Goal: Task Accomplishment & Management: Use online tool/utility

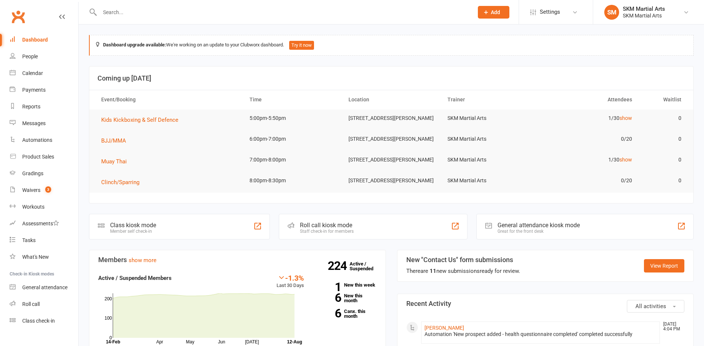
click at [238, 232] on div "Class kiosk mode Member self check-in" at bounding box center [179, 227] width 181 height 26
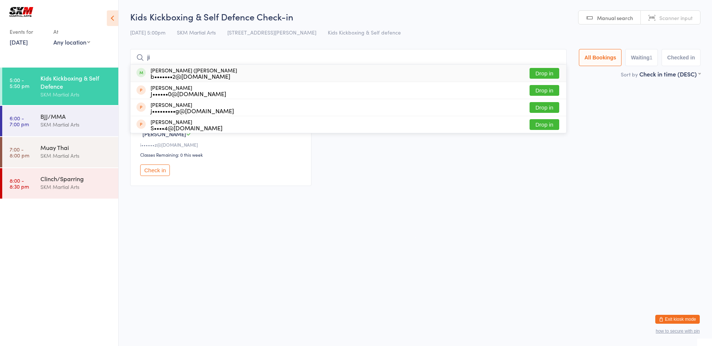
type input "j"
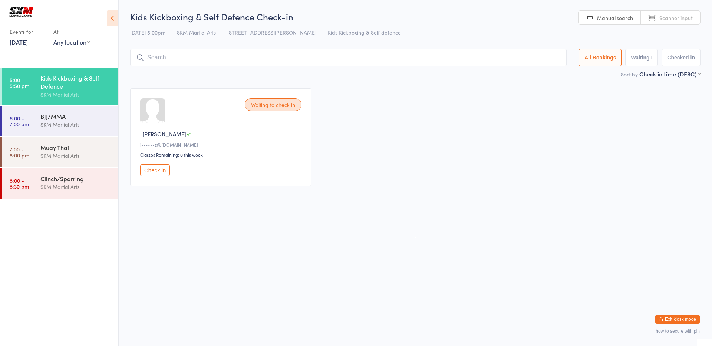
click at [16, 43] on link "[DATE]" at bounding box center [19, 42] width 18 height 8
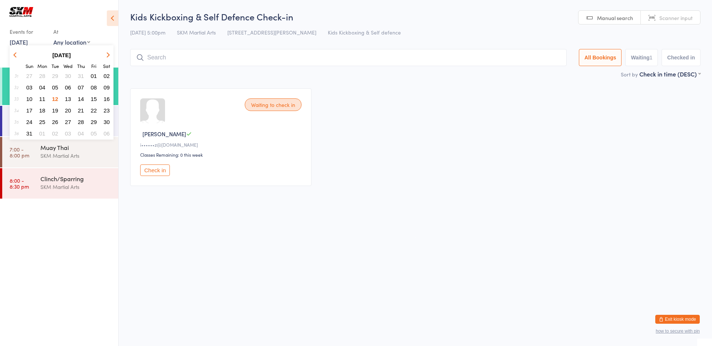
click at [45, 100] on button "11" at bounding box center [42, 99] width 11 height 10
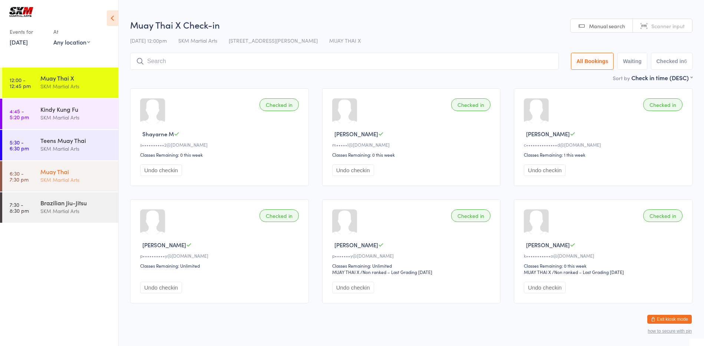
click at [82, 168] on div "Muay Thai" at bounding box center [76, 171] width 72 height 8
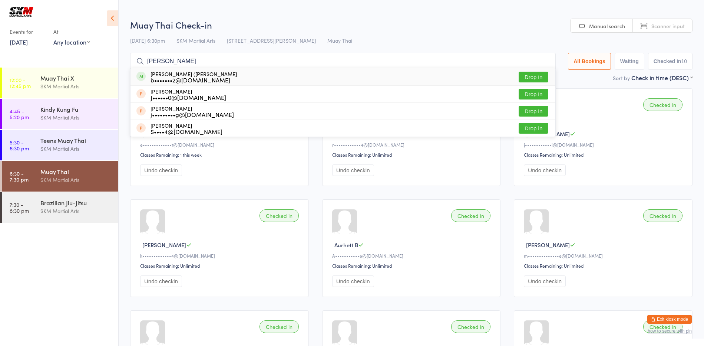
type input "[PERSON_NAME]"
click at [527, 74] on button "Drop in" at bounding box center [534, 77] width 30 height 11
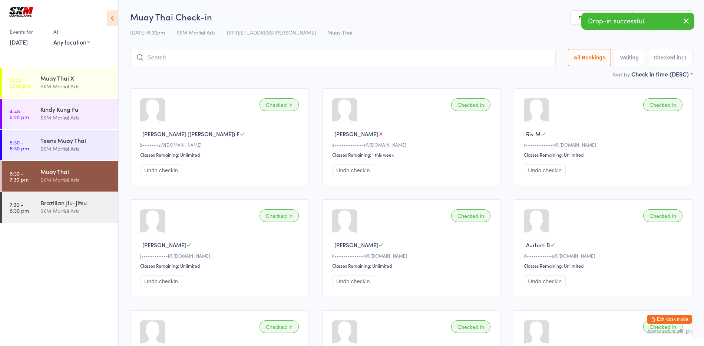
click at [31, 58] on aside "Events for [DATE] D Aug, [GEOGRAPHIC_DATA] [DATE] Sun Mon Tue Wed Thu Fri Sat 3…" at bounding box center [59, 173] width 119 height 346
click at [28, 44] on link "[DATE]" at bounding box center [19, 42] width 18 height 8
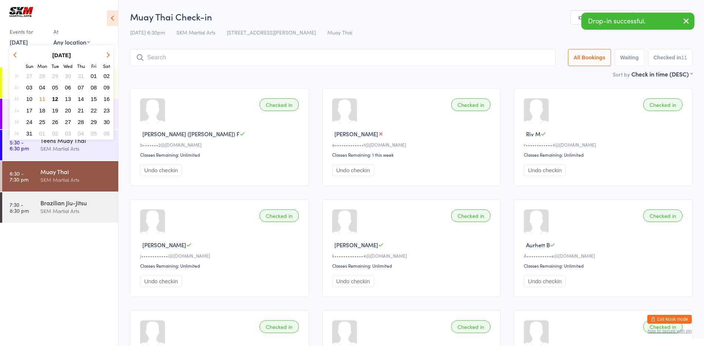
click at [57, 100] on span "12" at bounding box center [55, 99] width 6 height 6
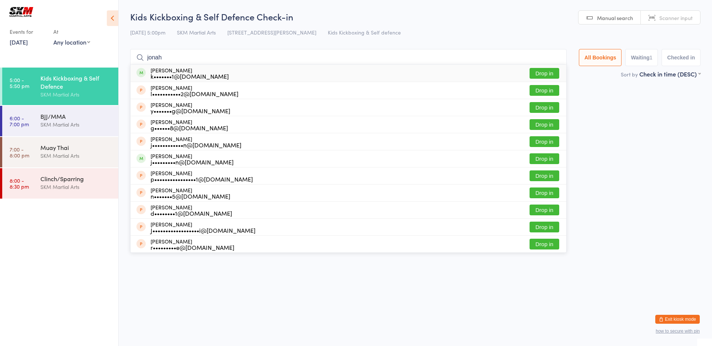
type input "jonah"
click at [526, 73] on div "[PERSON_NAME] k•••••••1@[DOMAIN_NAME] Drop in" at bounding box center [349, 73] width 436 height 17
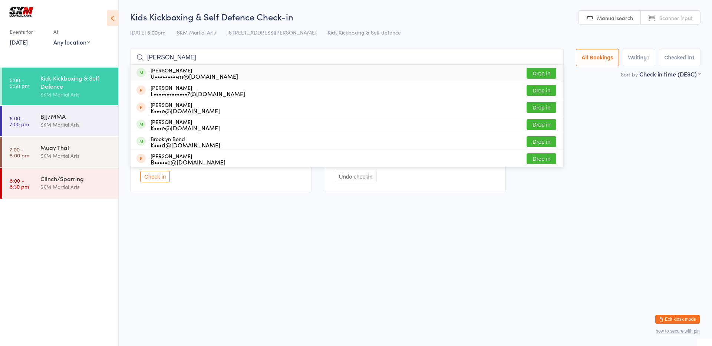
type input "[PERSON_NAME]"
click at [500, 74] on div "[PERSON_NAME] Svacek U•••••••••m@[DOMAIN_NAME] Drop in" at bounding box center [347, 73] width 433 height 17
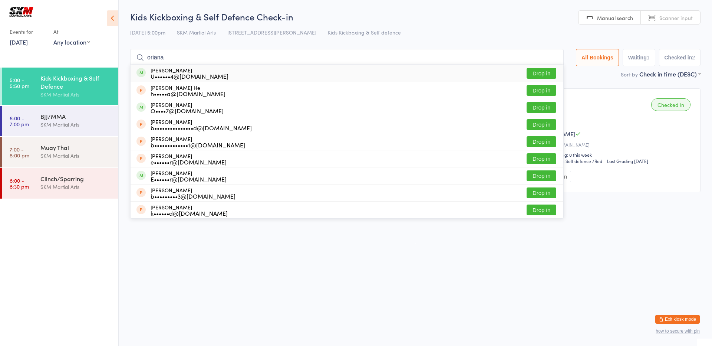
type input "oriana"
click at [195, 71] on div "[PERSON_NAME] U••••••4@[DOMAIN_NAME]" at bounding box center [190, 73] width 78 height 12
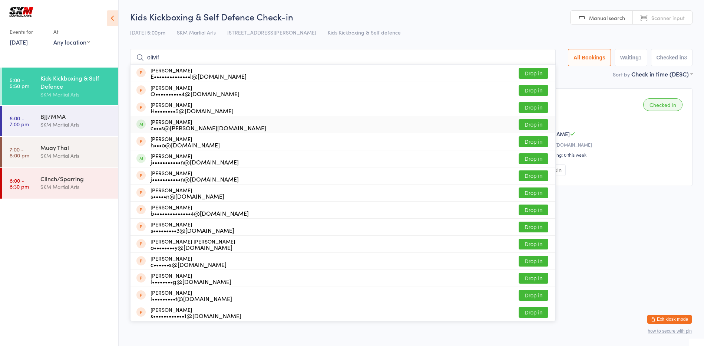
type input "olivif"
click at [344, 122] on div "[PERSON_NAME] c•••s@[PERSON_NAME][DOMAIN_NAME] Drop in" at bounding box center [343, 124] width 425 height 17
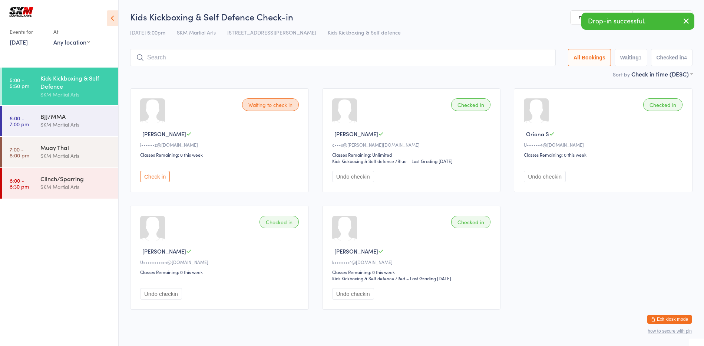
click at [341, 57] on input "search" at bounding box center [343, 57] width 426 height 17
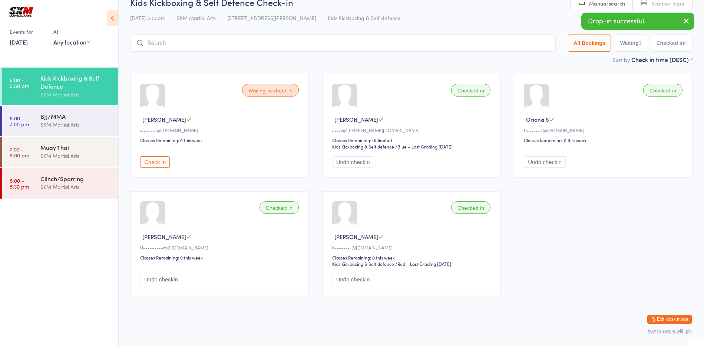
scroll to position [15, 0]
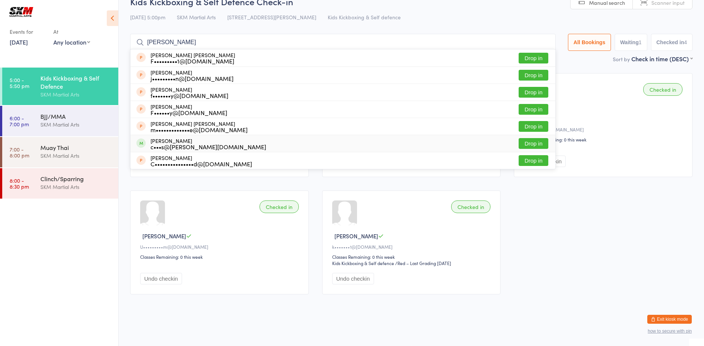
type input "[PERSON_NAME]"
click at [163, 145] on div "c•••s@[PERSON_NAME][DOMAIN_NAME]" at bounding box center [209, 146] width 116 height 6
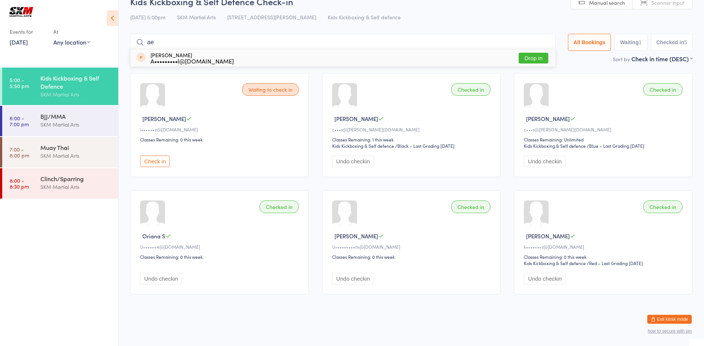
type input "a"
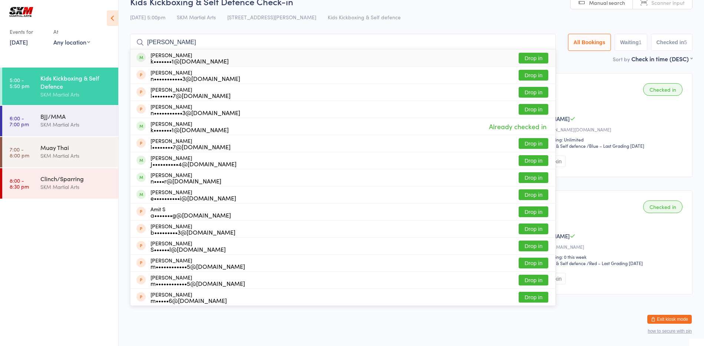
type input "[PERSON_NAME]"
click at [172, 58] on div "k•••••••1@[DOMAIN_NAME]" at bounding box center [190, 61] width 78 height 6
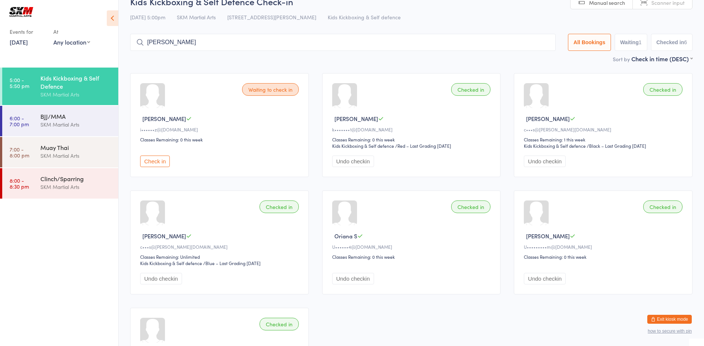
type input "amiel"
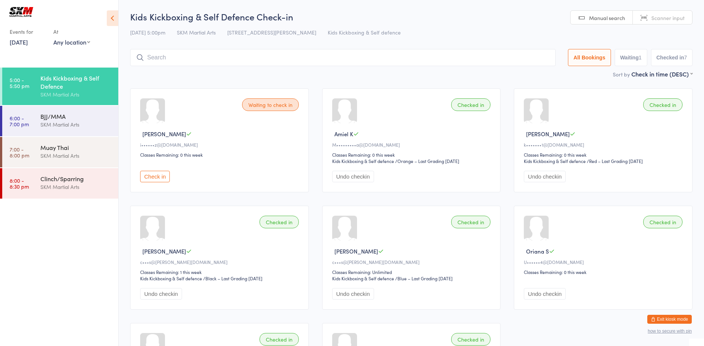
click at [170, 58] on input "search" at bounding box center [343, 57] width 426 height 17
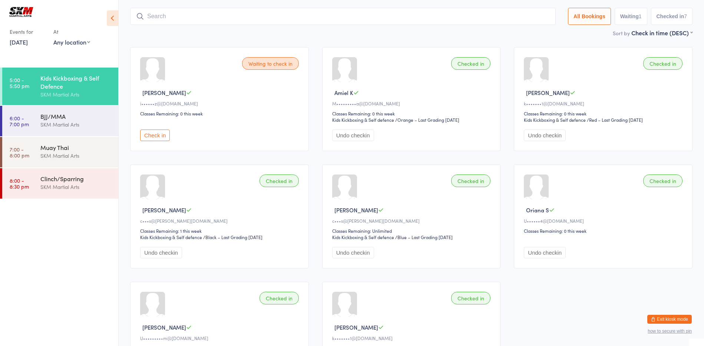
scroll to position [49, 0]
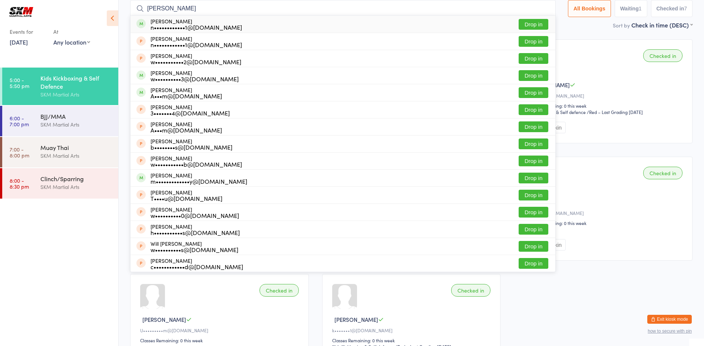
type input "[PERSON_NAME]"
click at [534, 26] on button "Drop in" at bounding box center [534, 24] width 30 height 11
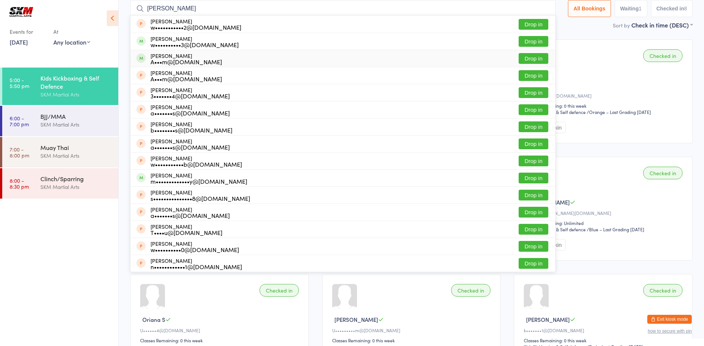
type input "[PERSON_NAME]"
click at [531, 60] on button "Drop in" at bounding box center [534, 58] width 30 height 11
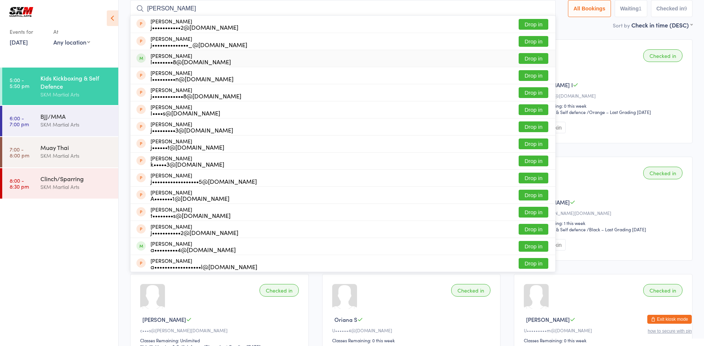
type input "[PERSON_NAME]"
click at [528, 59] on button "Drop in" at bounding box center [534, 58] width 30 height 11
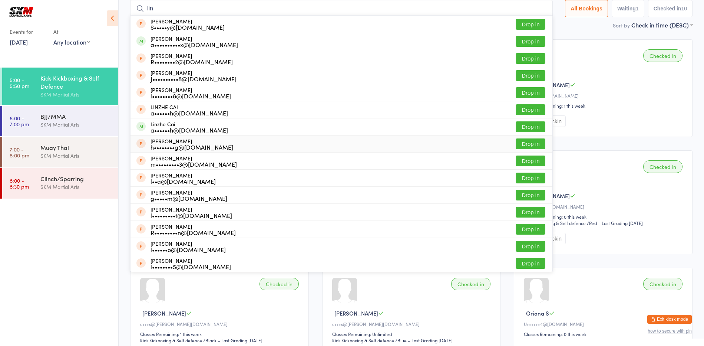
type input "lin"
click at [532, 143] on button "Drop in" at bounding box center [531, 143] width 30 height 11
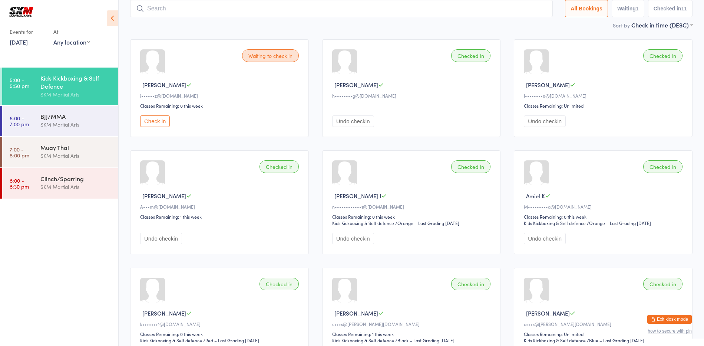
click at [532, 143] on div "Waiting to check in [PERSON_NAME] i••••••z@[DOMAIN_NAME] Classes Remaining: 0 t…" at bounding box center [411, 264] width 576 height 462
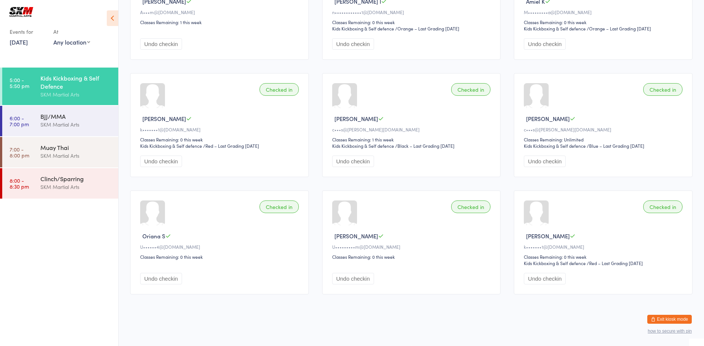
scroll to position [0, 0]
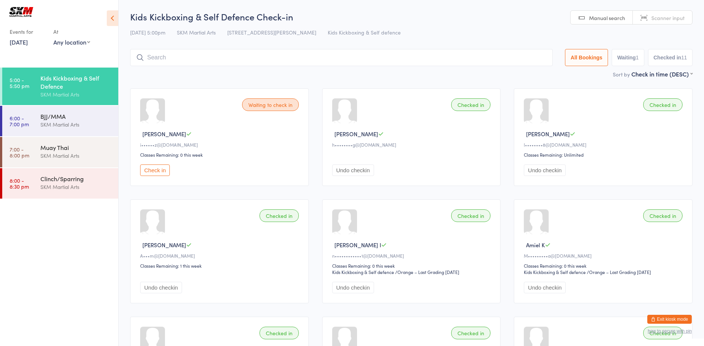
click at [441, 60] on input "search" at bounding box center [341, 57] width 423 height 17
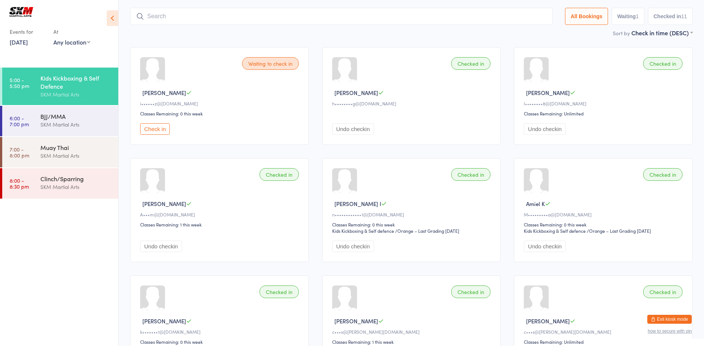
scroll to position [49, 0]
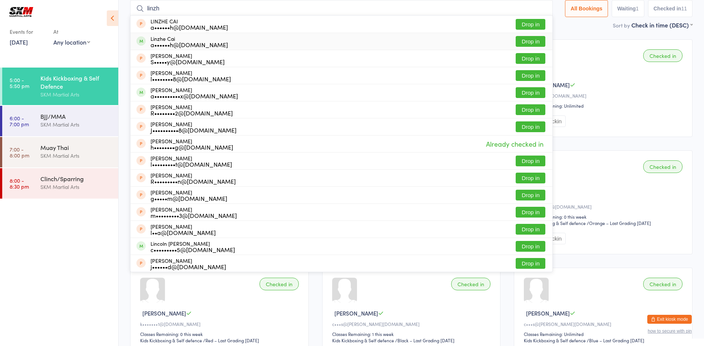
type input "linzh"
click at [532, 41] on button "Drop in" at bounding box center [531, 41] width 30 height 11
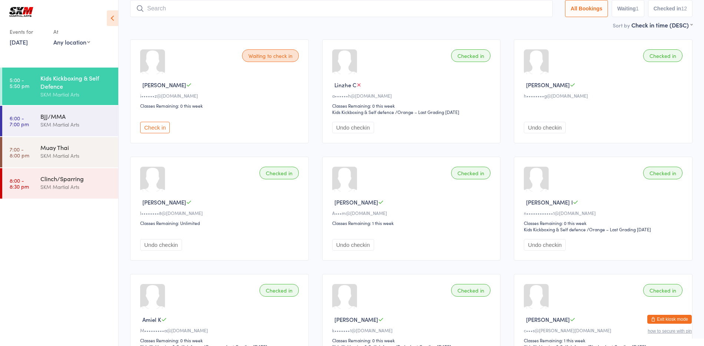
click at [153, 122] on button "Check in" at bounding box center [155, 127] width 30 height 11
click at [279, 17] on input "search" at bounding box center [343, 8] width 426 height 17
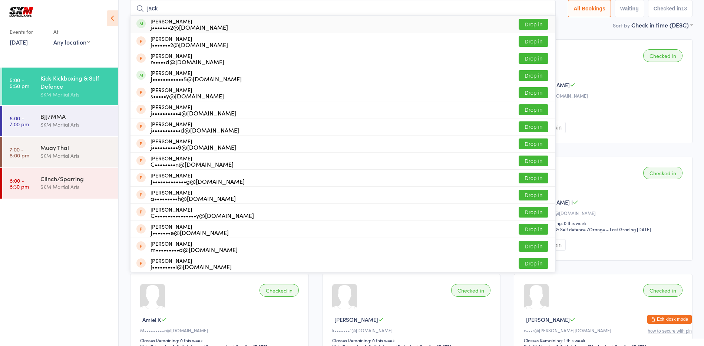
type input "jack"
click at [250, 26] on div "[PERSON_NAME] j•••••••2@[DOMAIN_NAME] Drop in" at bounding box center [343, 24] width 425 height 17
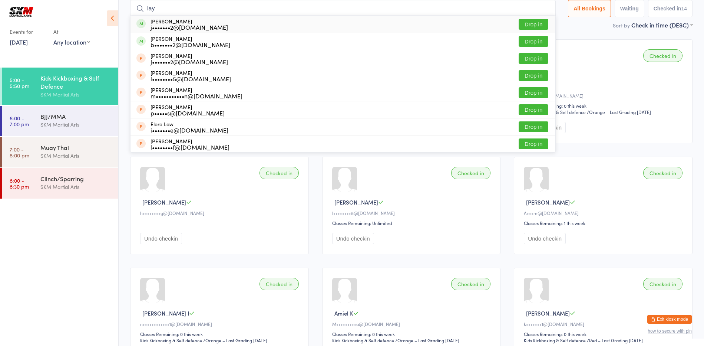
type input "lay"
click at [250, 26] on div "[PERSON_NAME] j•••••••2@[DOMAIN_NAME] Drop in" at bounding box center [343, 24] width 425 height 17
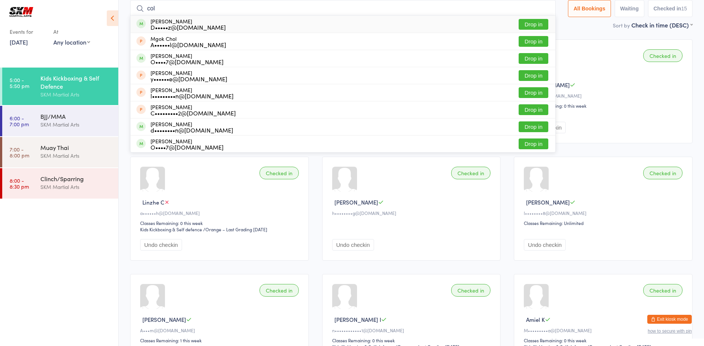
type input "col"
click at [523, 25] on button "Drop in" at bounding box center [534, 24] width 30 height 11
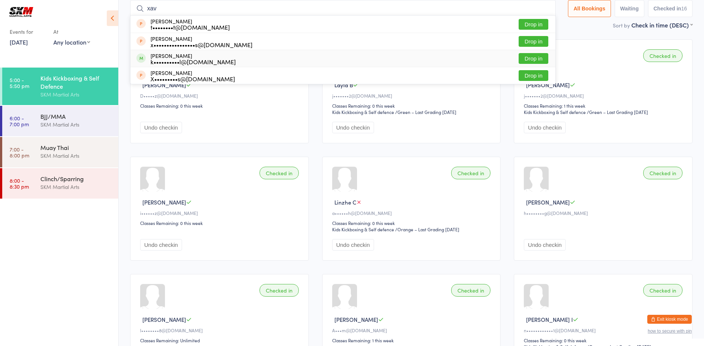
type input "xav"
click at [537, 59] on button "Drop in" at bounding box center [534, 58] width 30 height 11
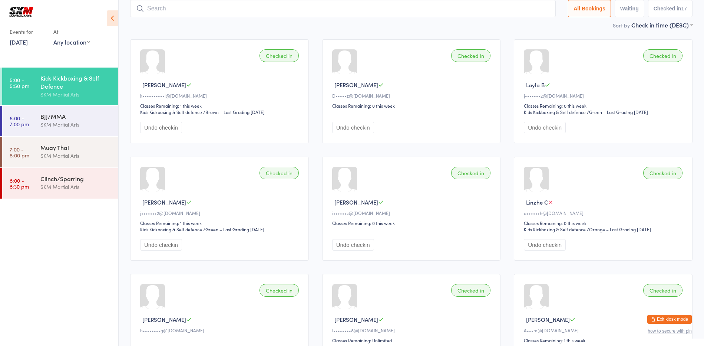
click at [179, 32] on main "Kids Kickboxing & Self Defence Check-in [DATE] 5:00pm SKM Martial Arts 1 Leight…" at bounding box center [411, 345] width 562 height 768
click at [158, 8] on input "search" at bounding box center [343, 8] width 426 height 17
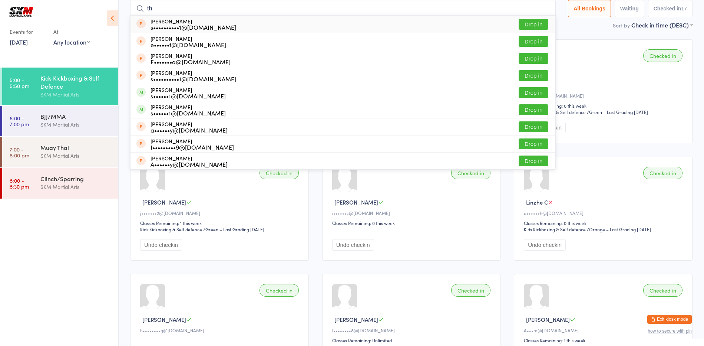
type input "t"
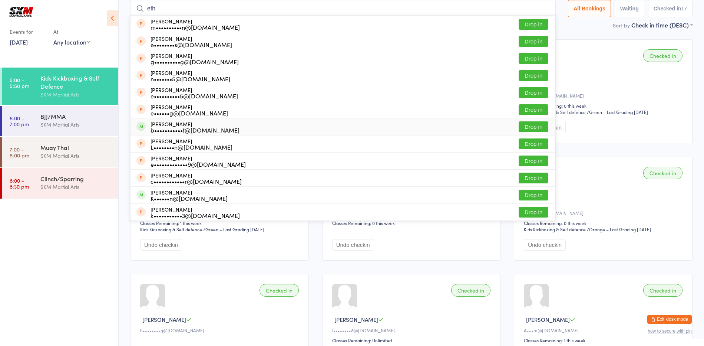
type input "eth"
click at [541, 126] on button "Drop in" at bounding box center [534, 126] width 30 height 11
